Goal: Task Accomplishment & Management: Use online tool/utility

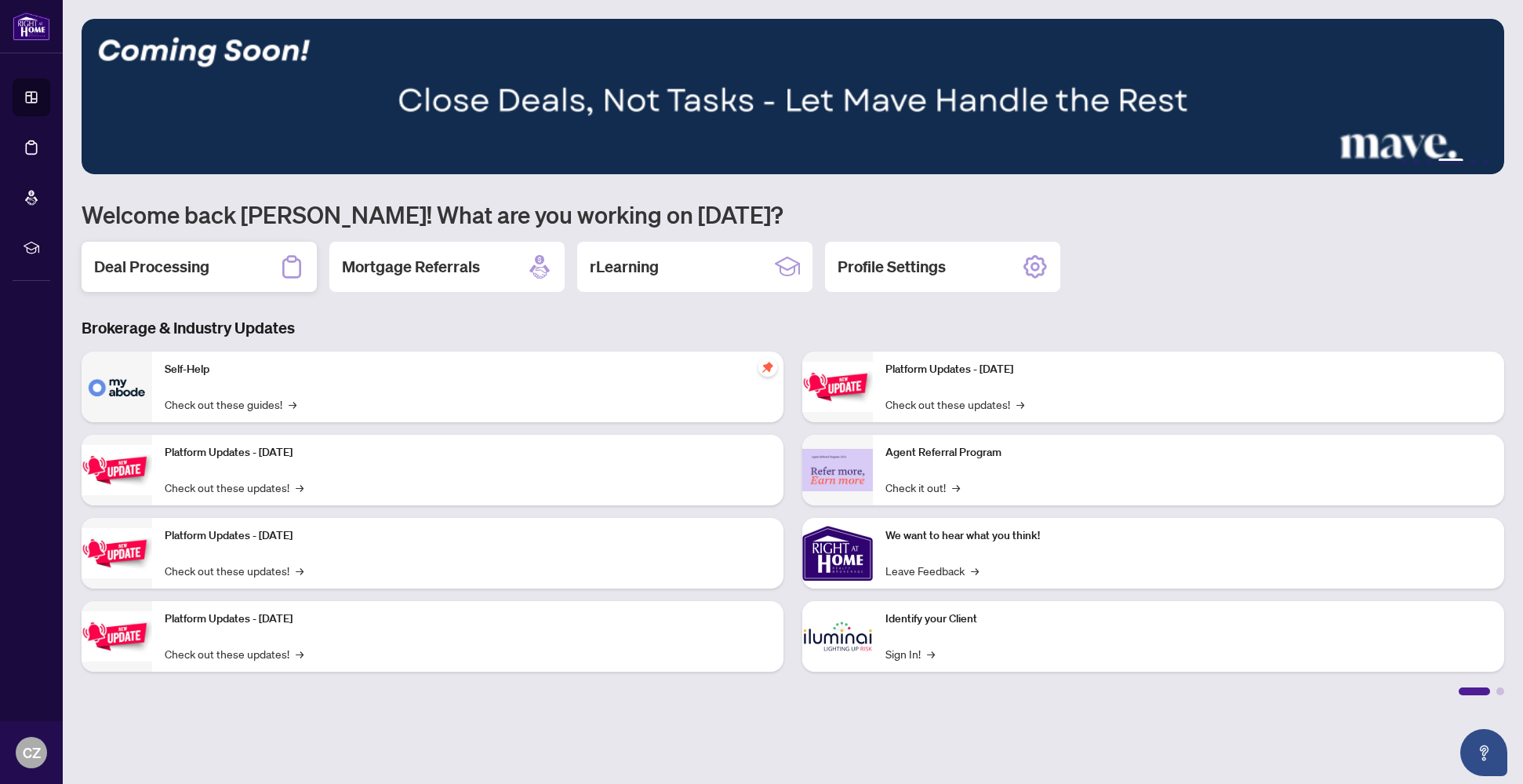
click at [200, 268] on h2 "Deal Processing" at bounding box center [152, 267] width 115 height 22
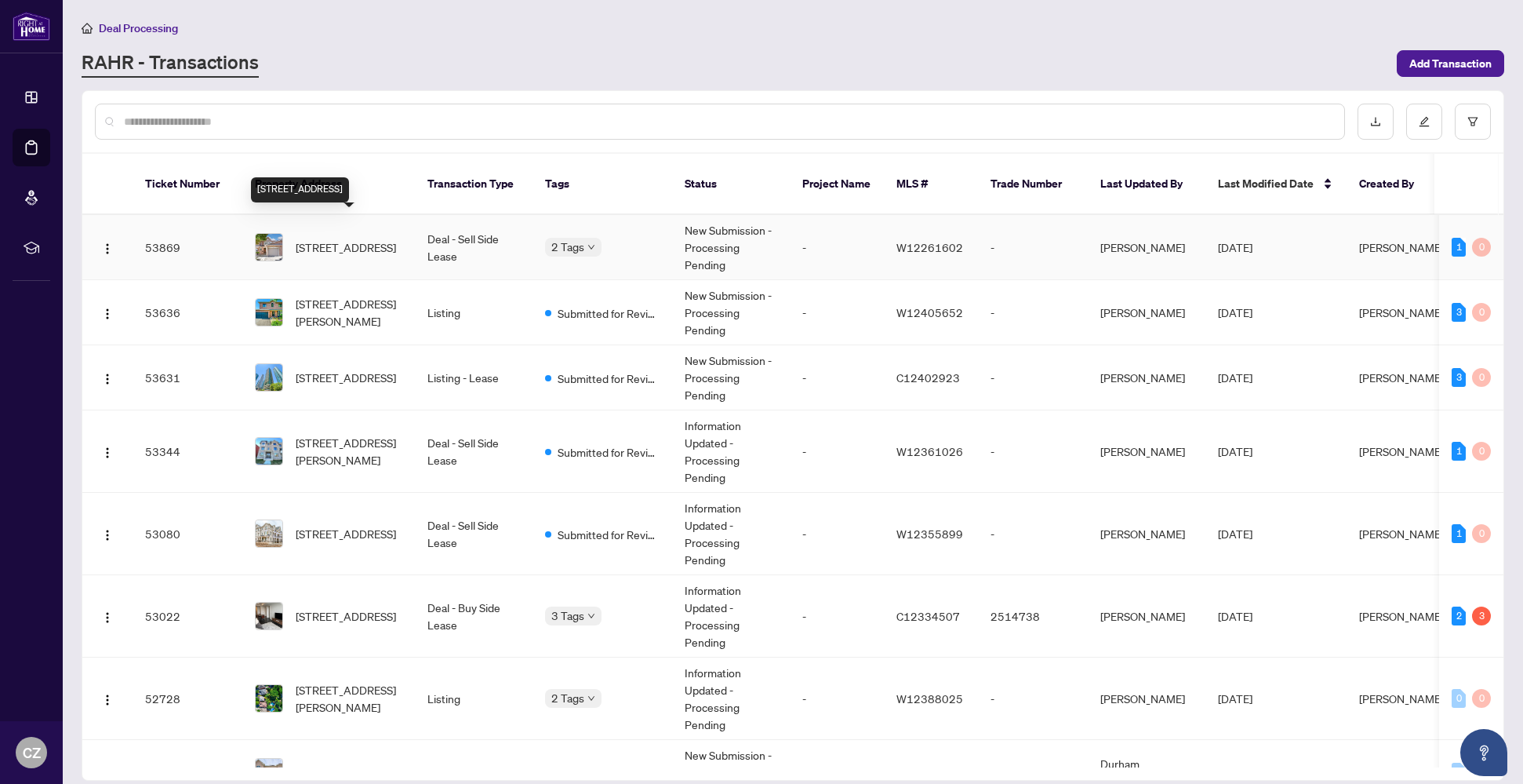
click at [324, 238] on span "[STREET_ADDRESS]" at bounding box center [346, 246] width 100 height 17
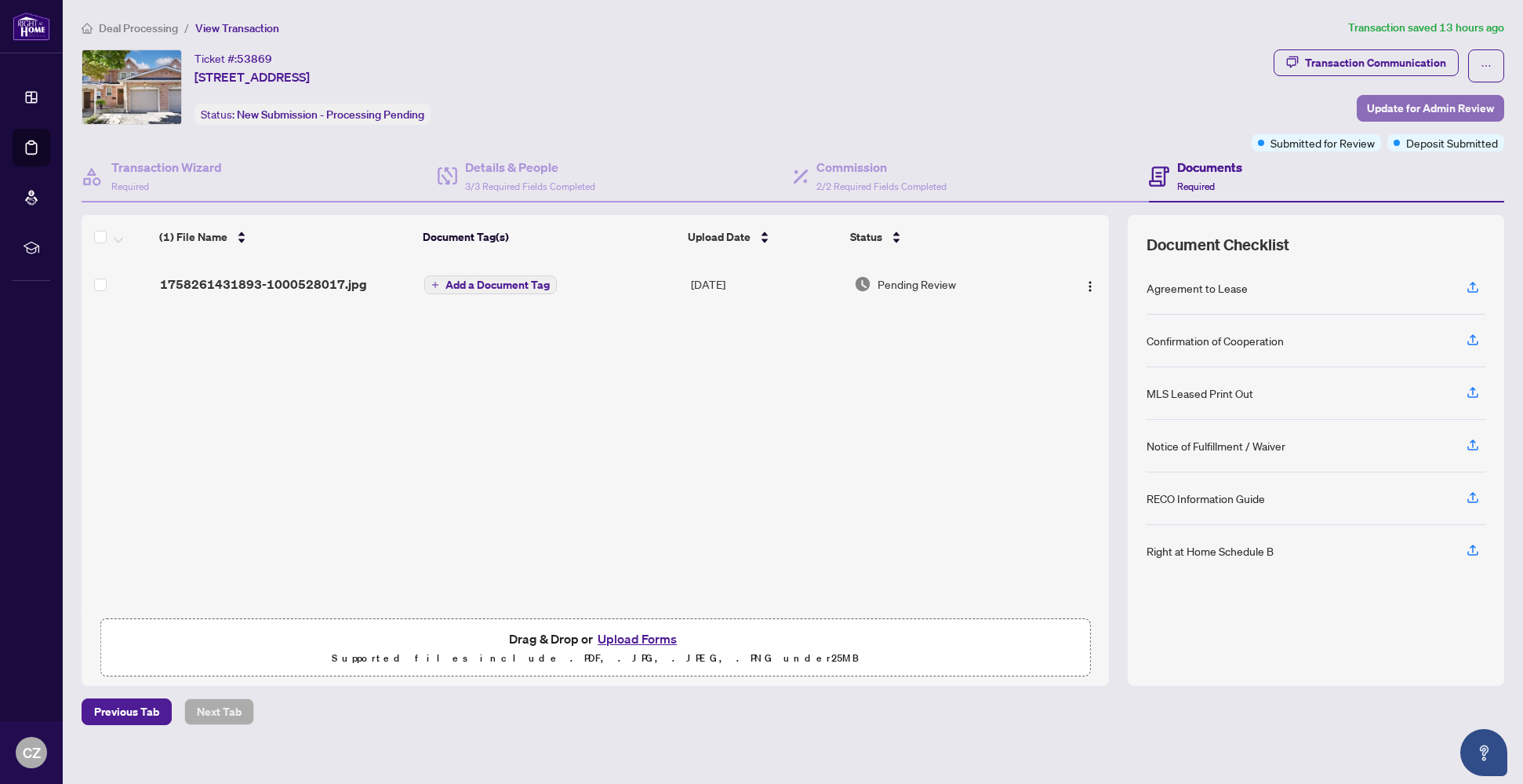
click at [1407, 111] on span "Update for Admin Review" at bounding box center [1430, 108] width 127 height 25
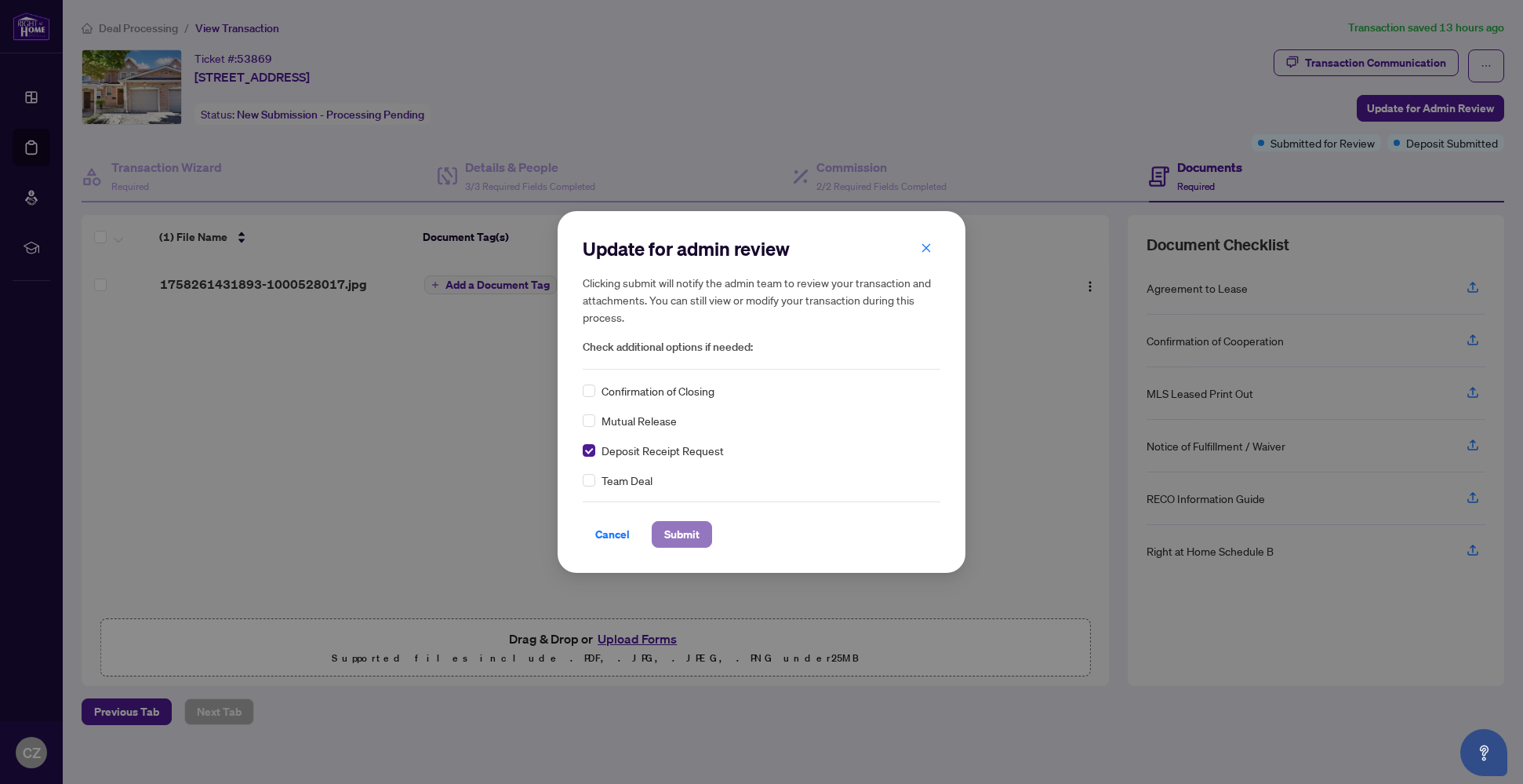
click at [687, 536] on span "Submit" at bounding box center [682, 534] width 35 height 25
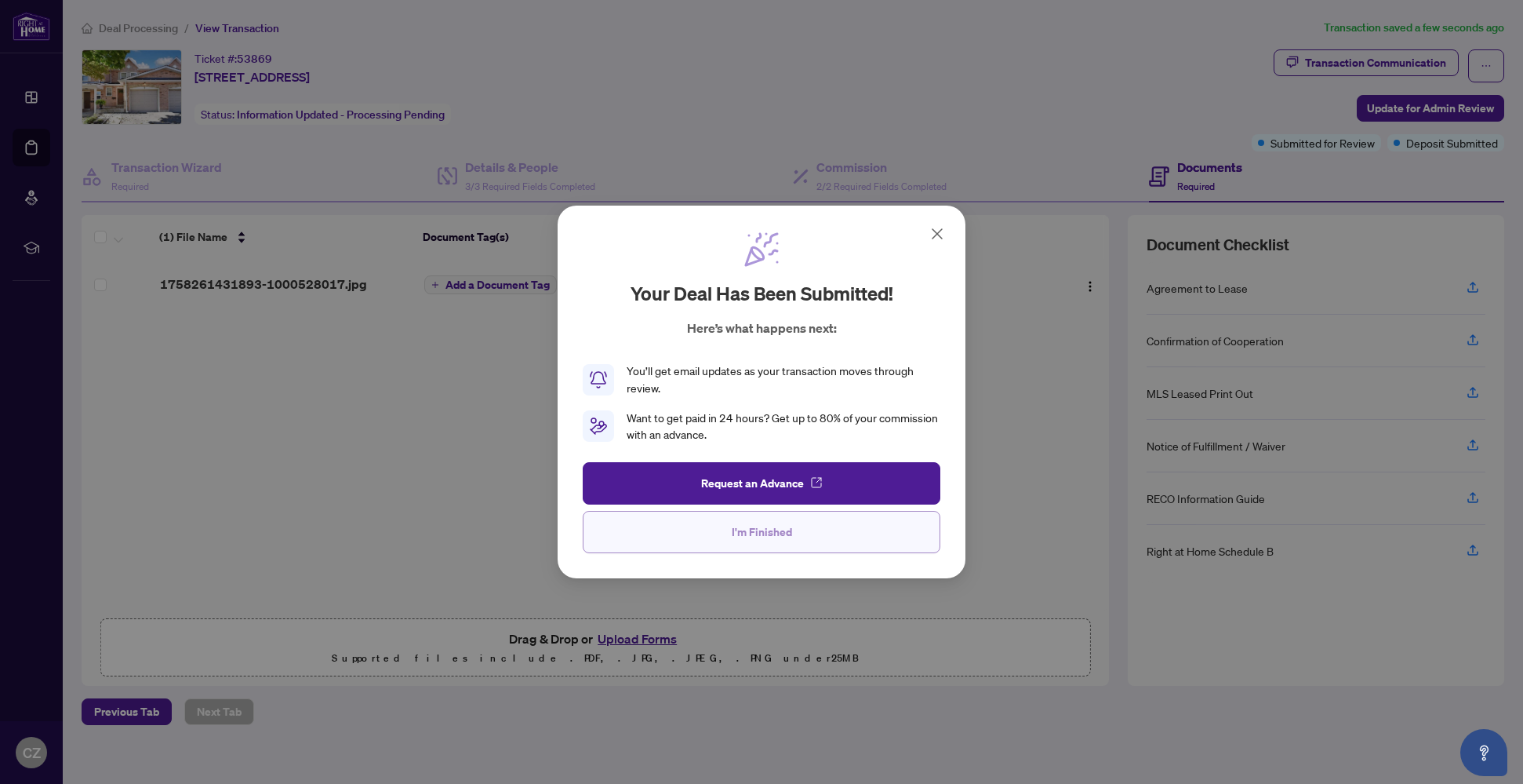
click at [812, 535] on button "I'm Finished" at bounding box center [762, 532] width 358 height 43
